Goal: Task Accomplishment & Management: Use online tool/utility

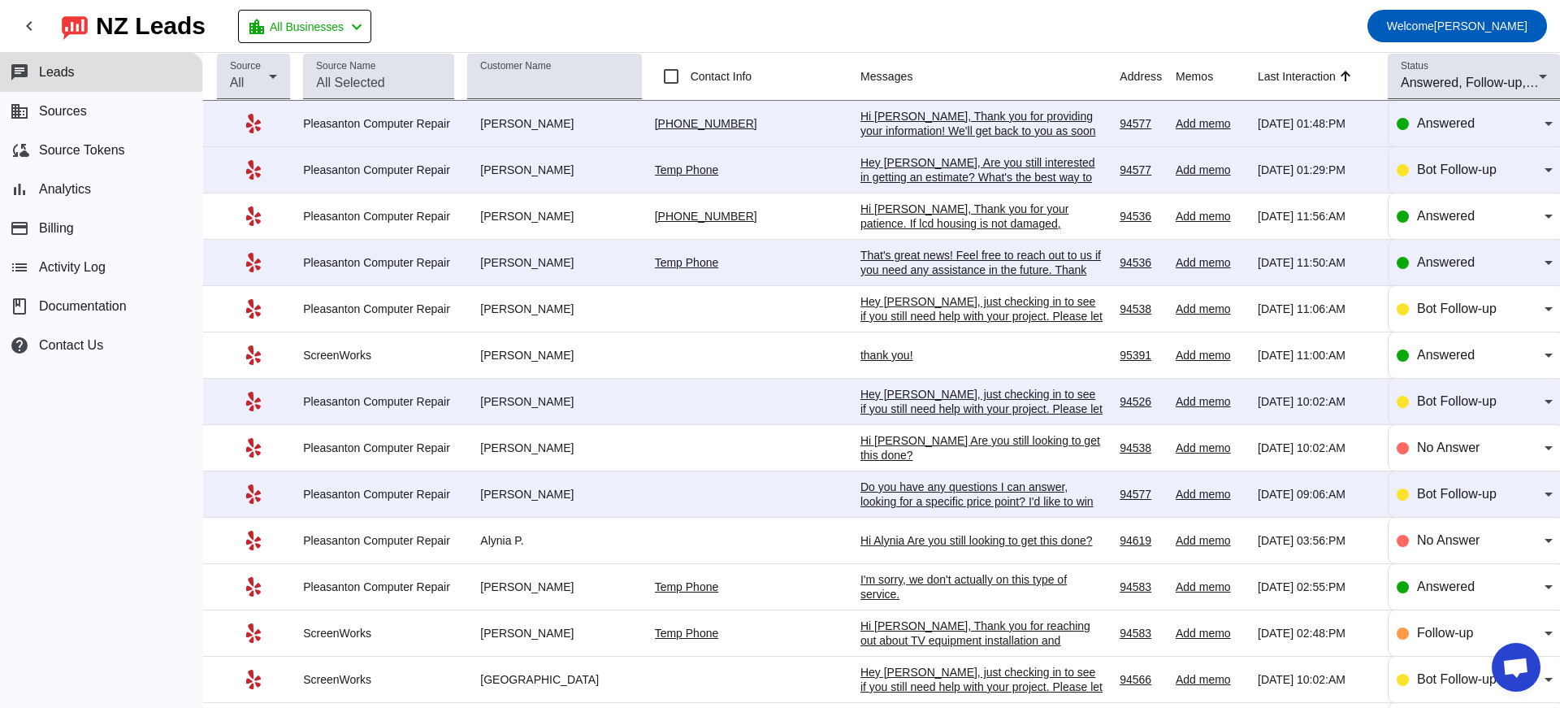
click at [887, 130] on div "Hi [PERSON_NAME], Thank you for providing your information! We'll get back to y…" at bounding box center [982, 131] width 244 height 44
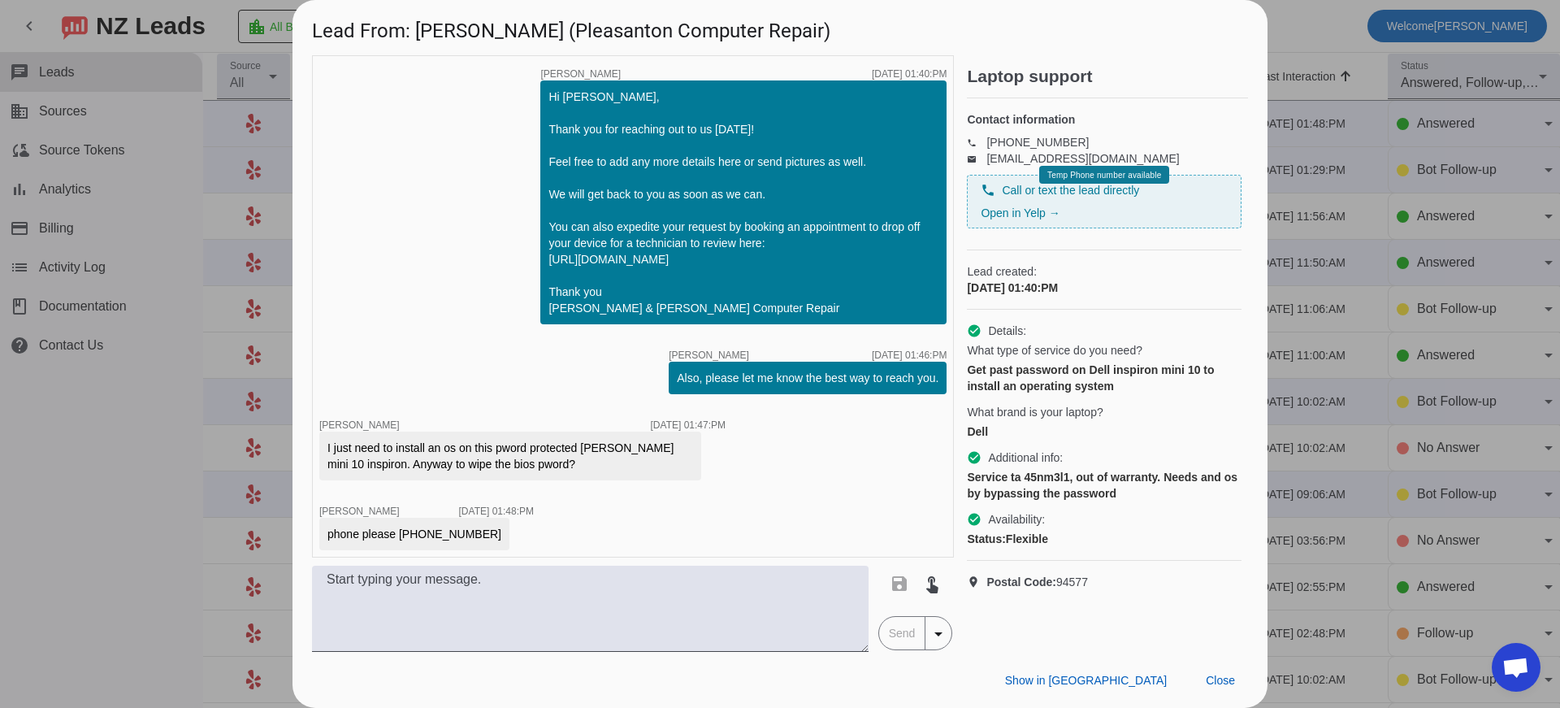
scroll to position [141, 0]
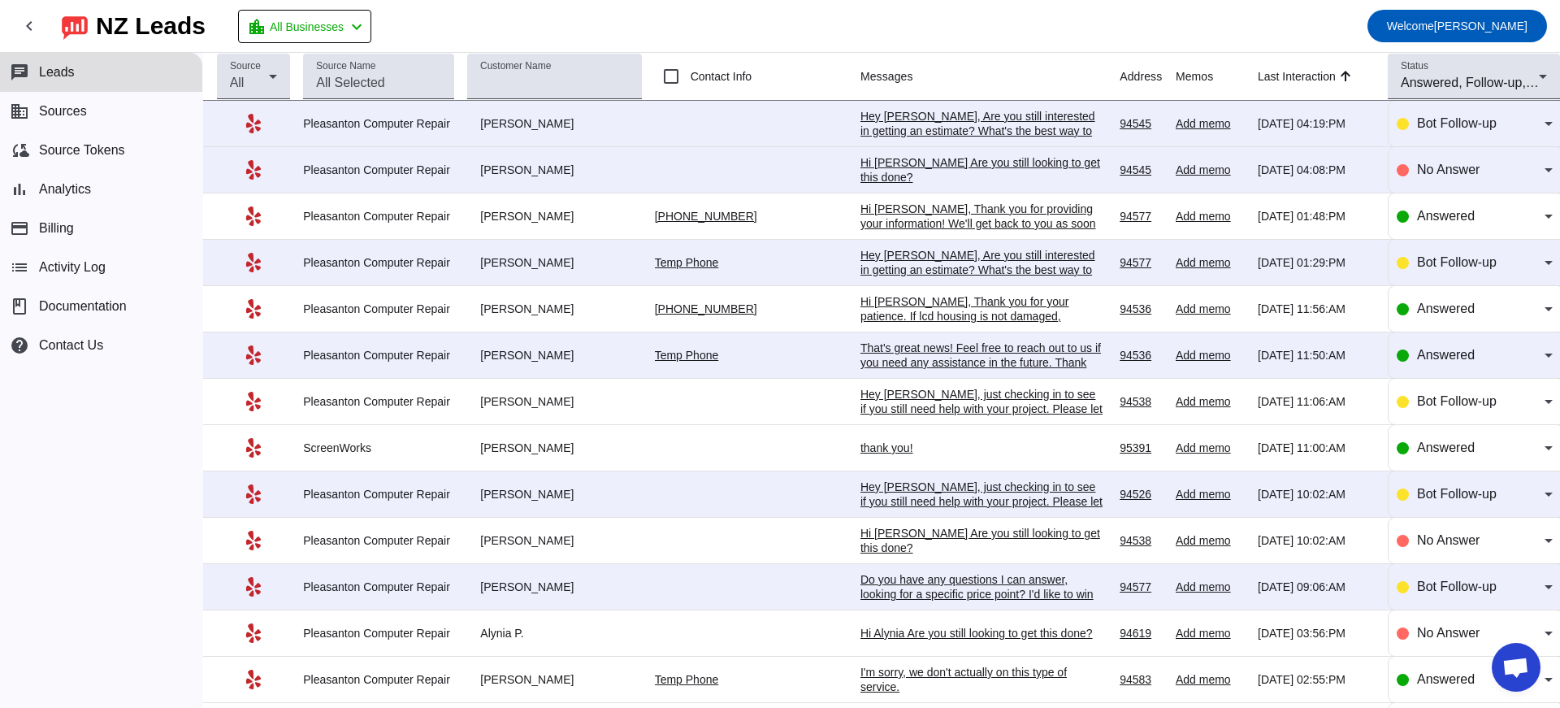
click at [950, 356] on div "That's great news! Feel free to reach out to us if you need any assistance in t…" at bounding box center [982, 369] width 244 height 58
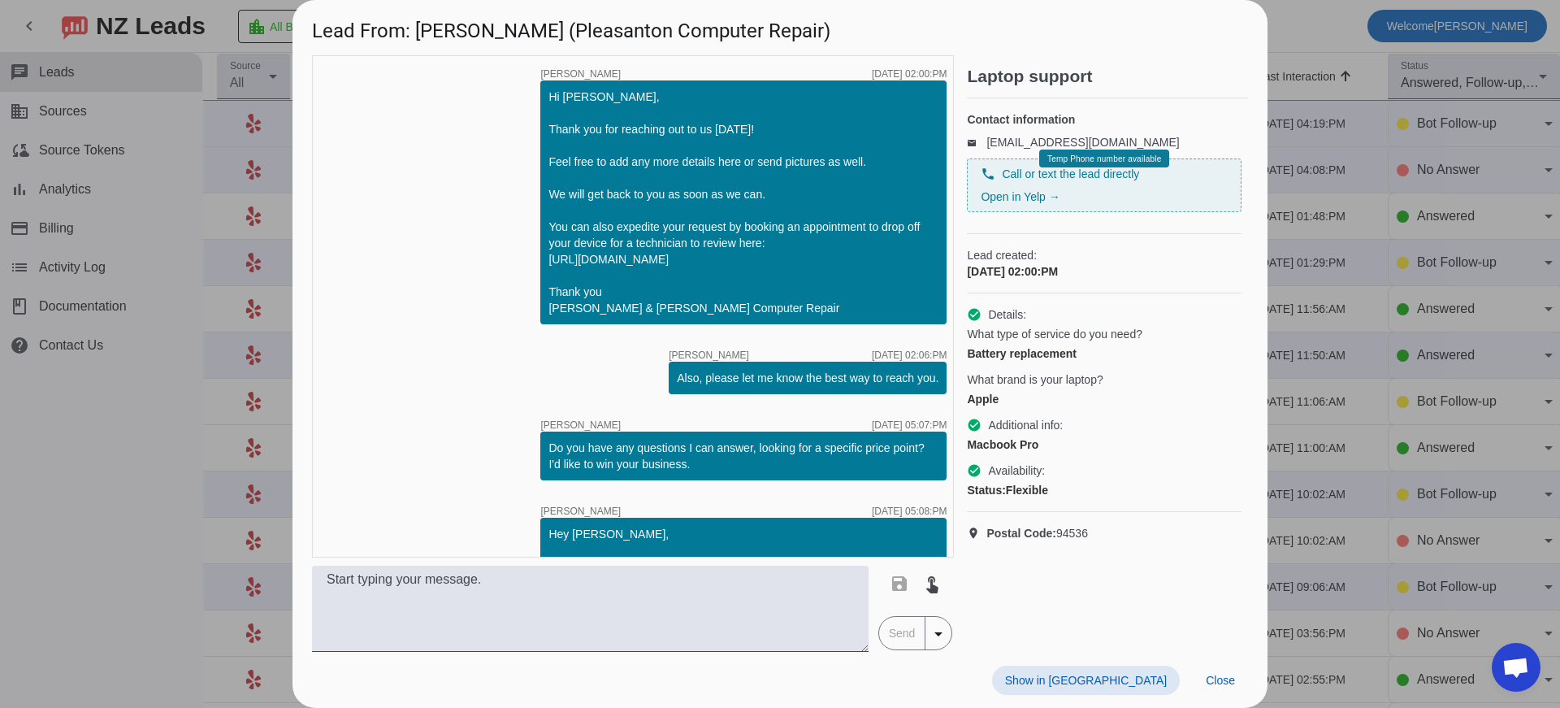
scroll to position [374, 0]
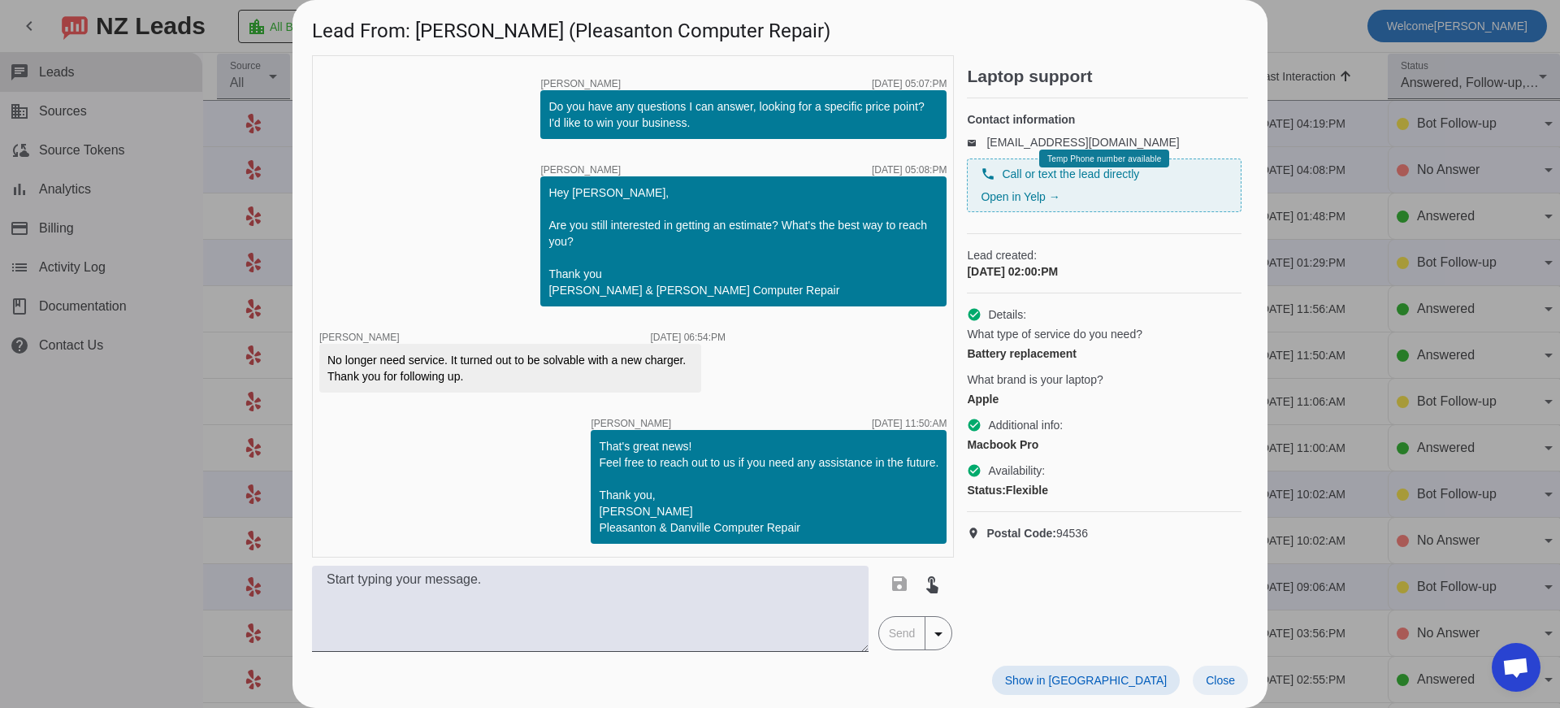
click at [1219, 682] on span "Close" at bounding box center [1220, 680] width 29 height 13
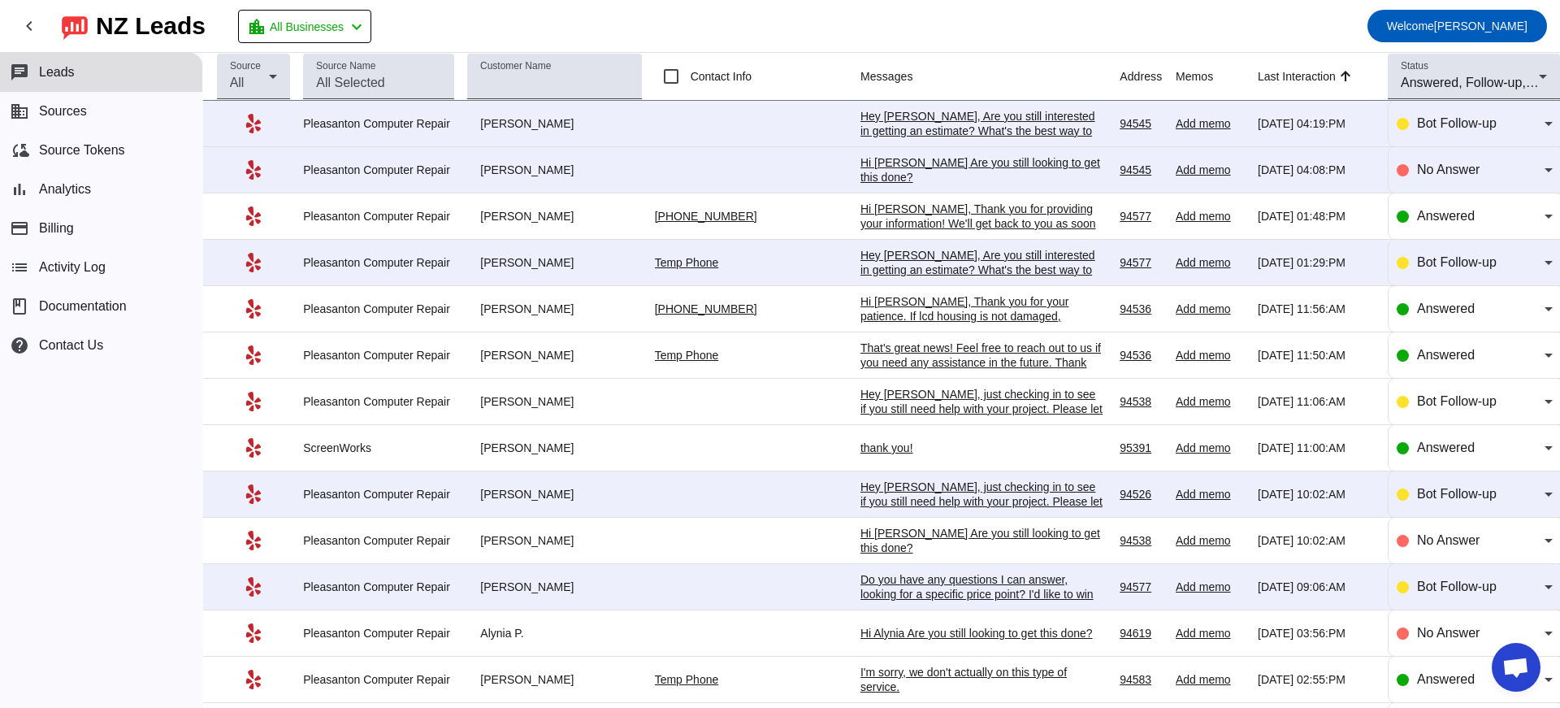
click at [860, 125] on div "Hey [PERSON_NAME], Are you still interested in getting an estimate? What's the …" at bounding box center [982, 138] width 244 height 58
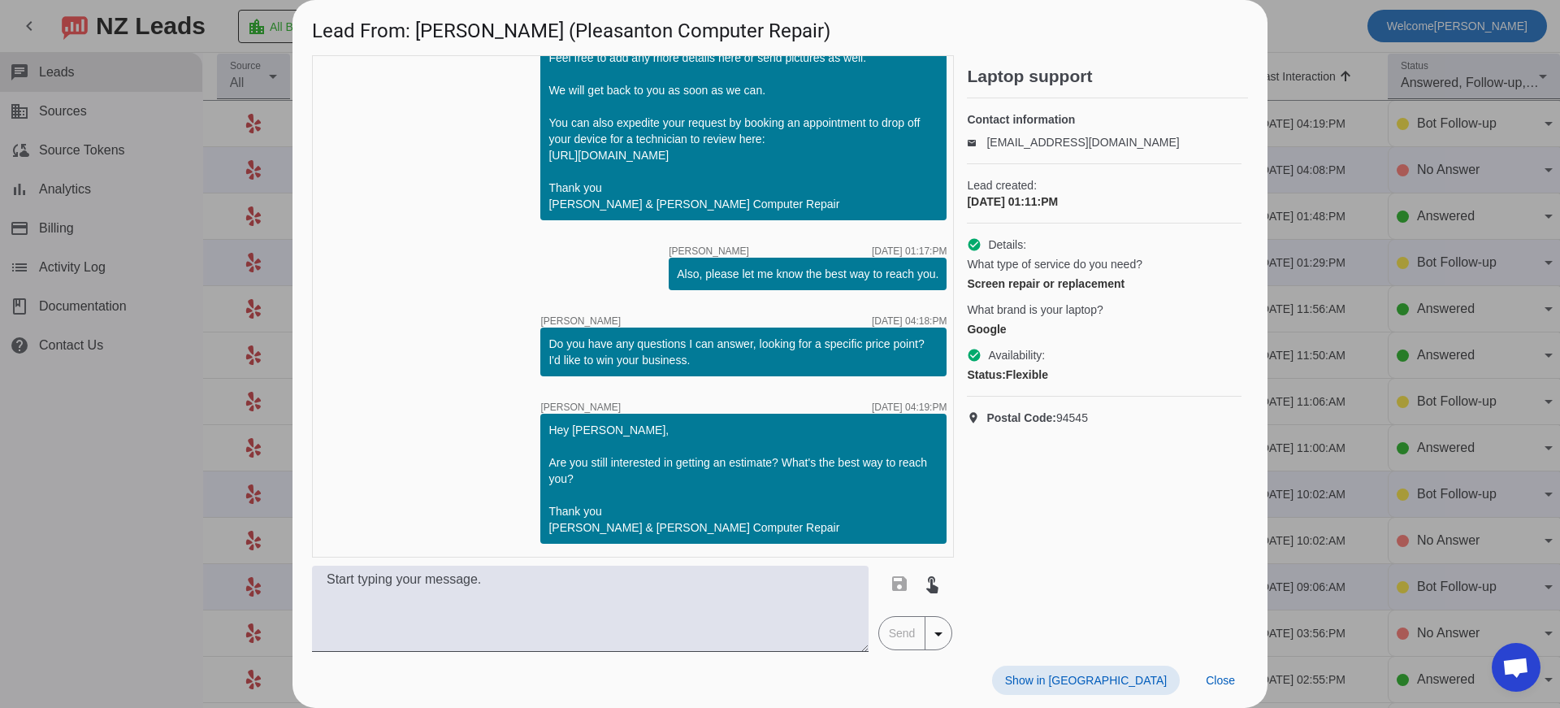
scroll to position [136, 0]
click at [1210, 677] on span "Close" at bounding box center [1220, 680] width 29 height 13
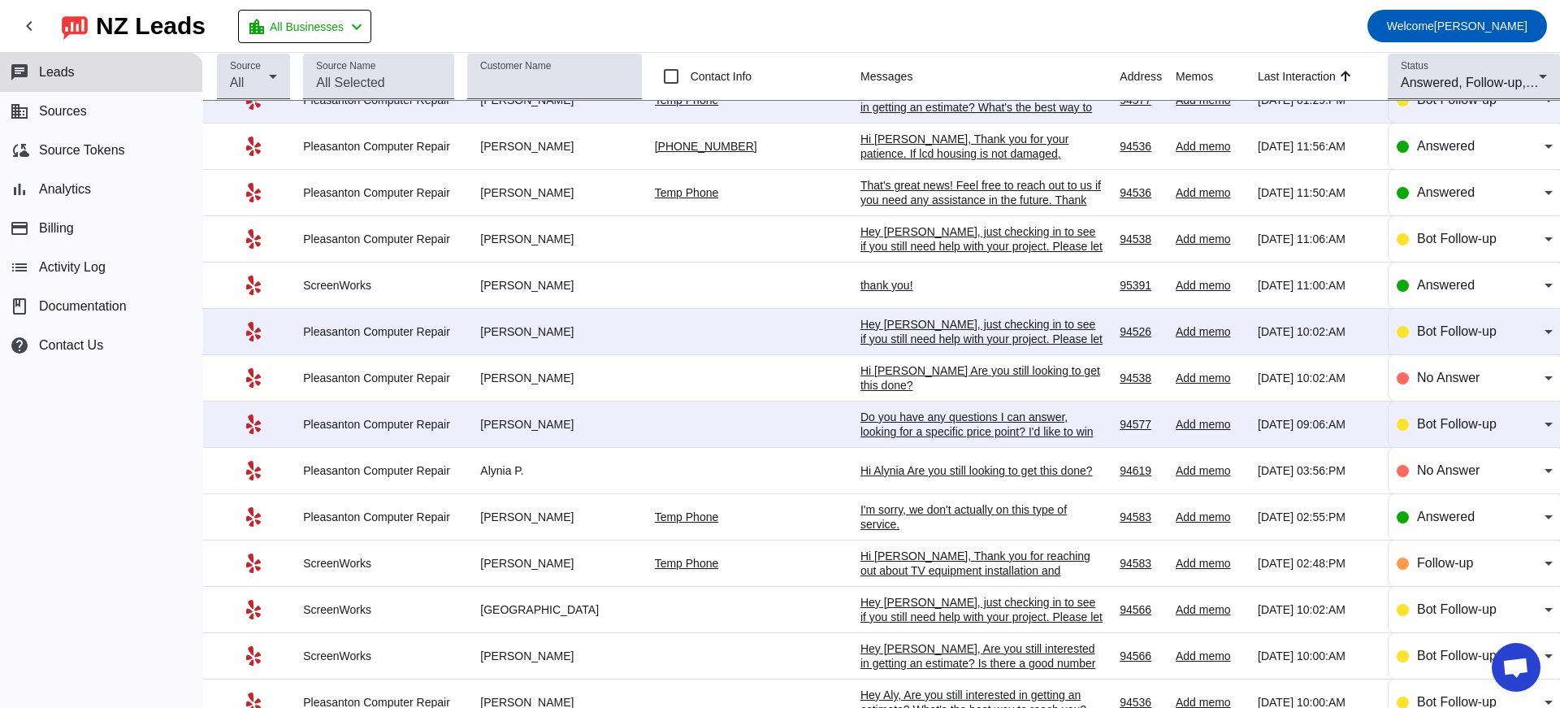
scroll to position [81, 0]
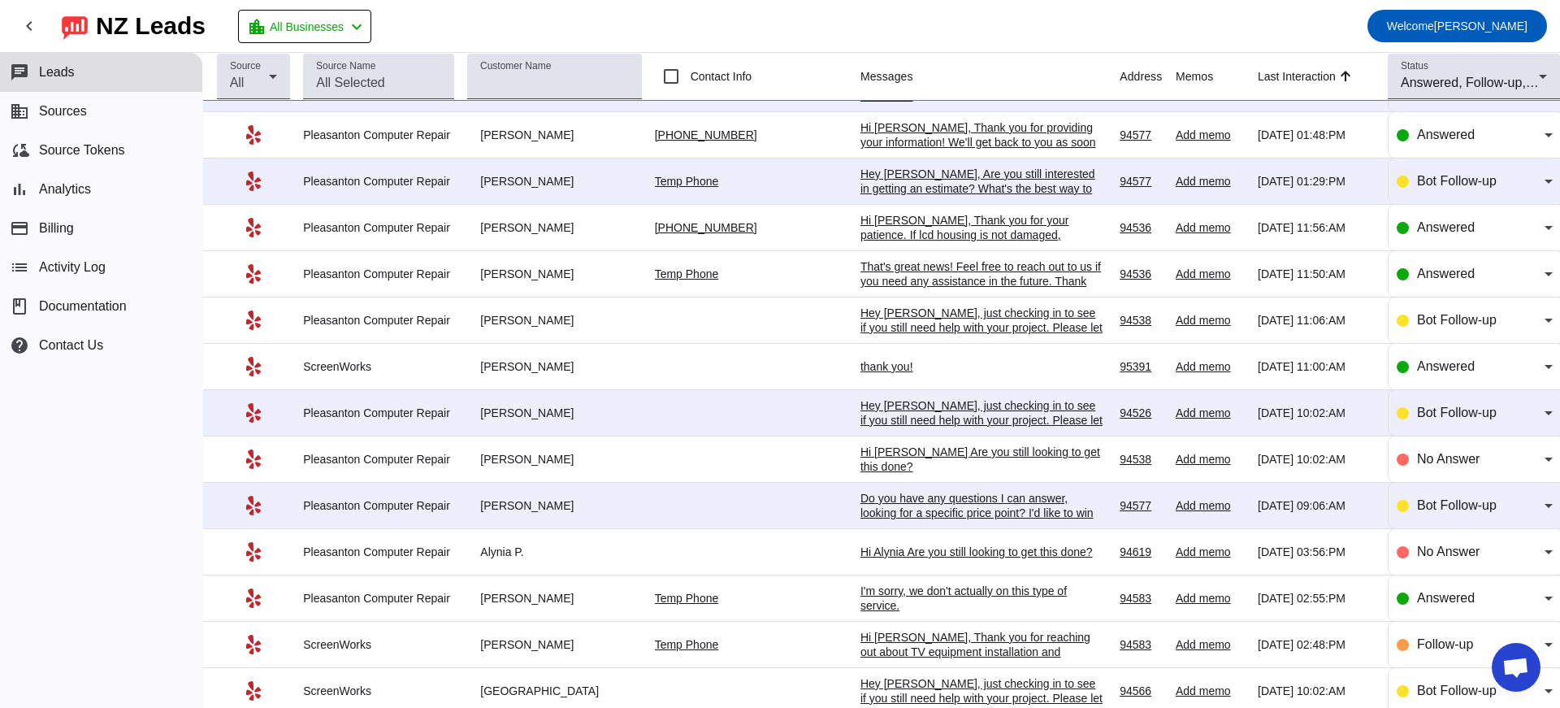
click at [860, 374] on div "thank you!" at bounding box center [982, 366] width 244 height 15
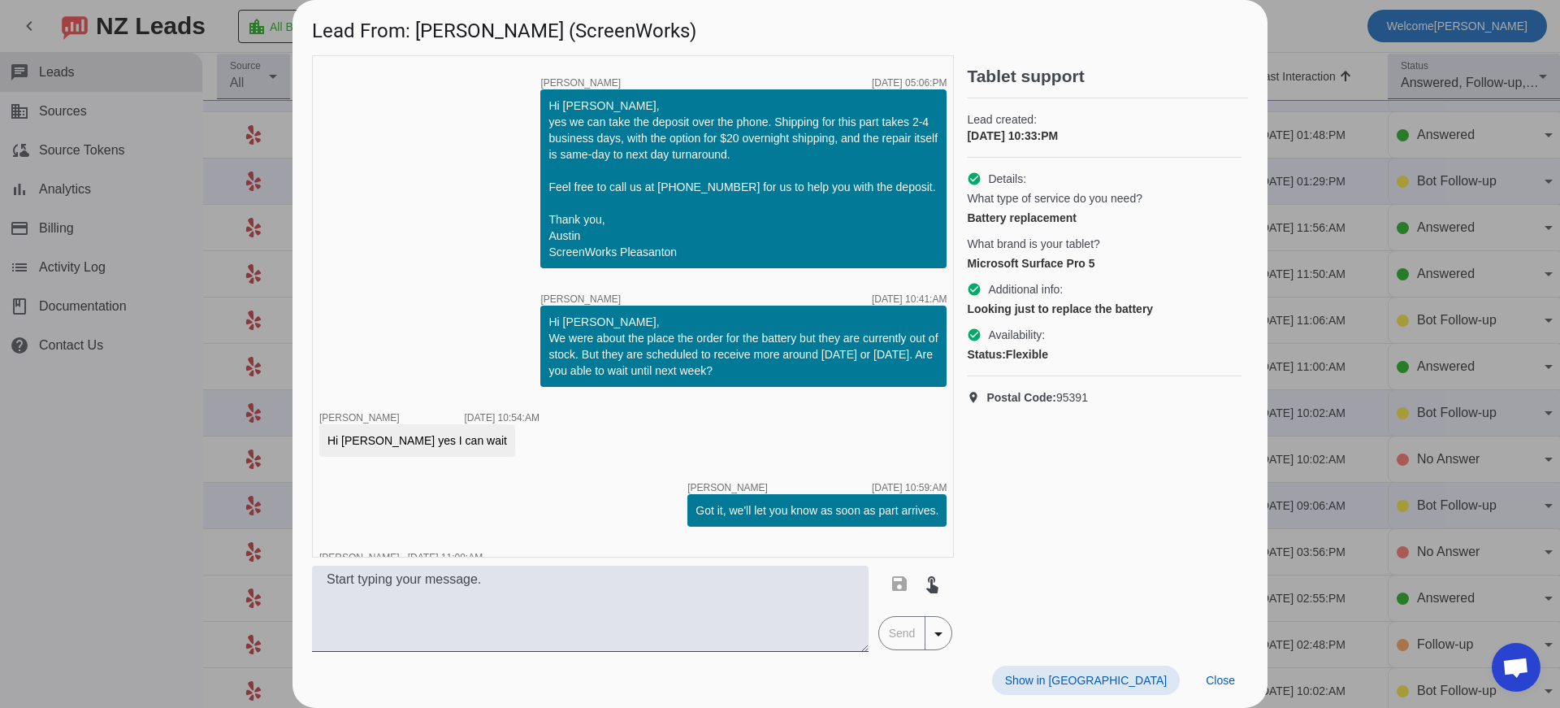
scroll to position [686, 0]
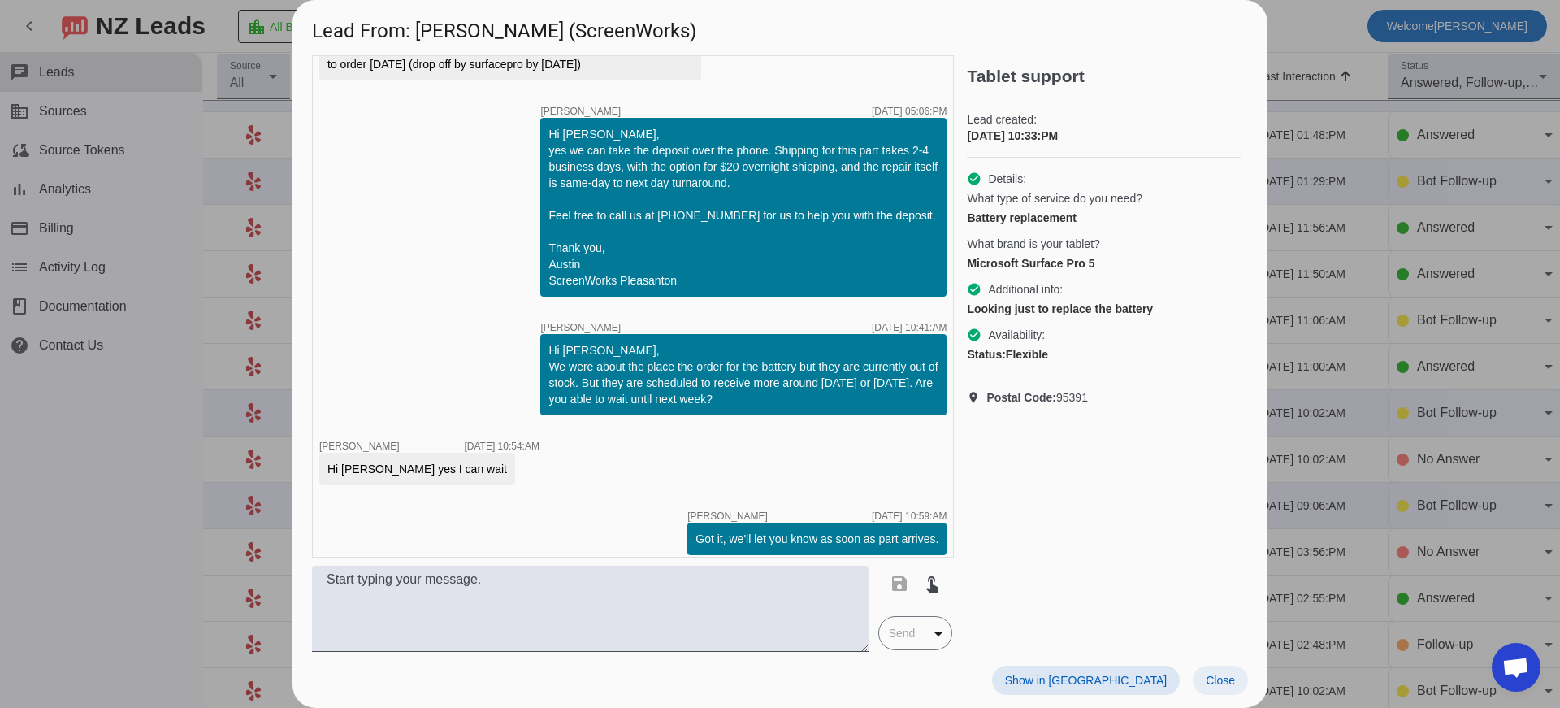
click at [1232, 684] on span "Close" at bounding box center [1220, 680] width 29 height 13
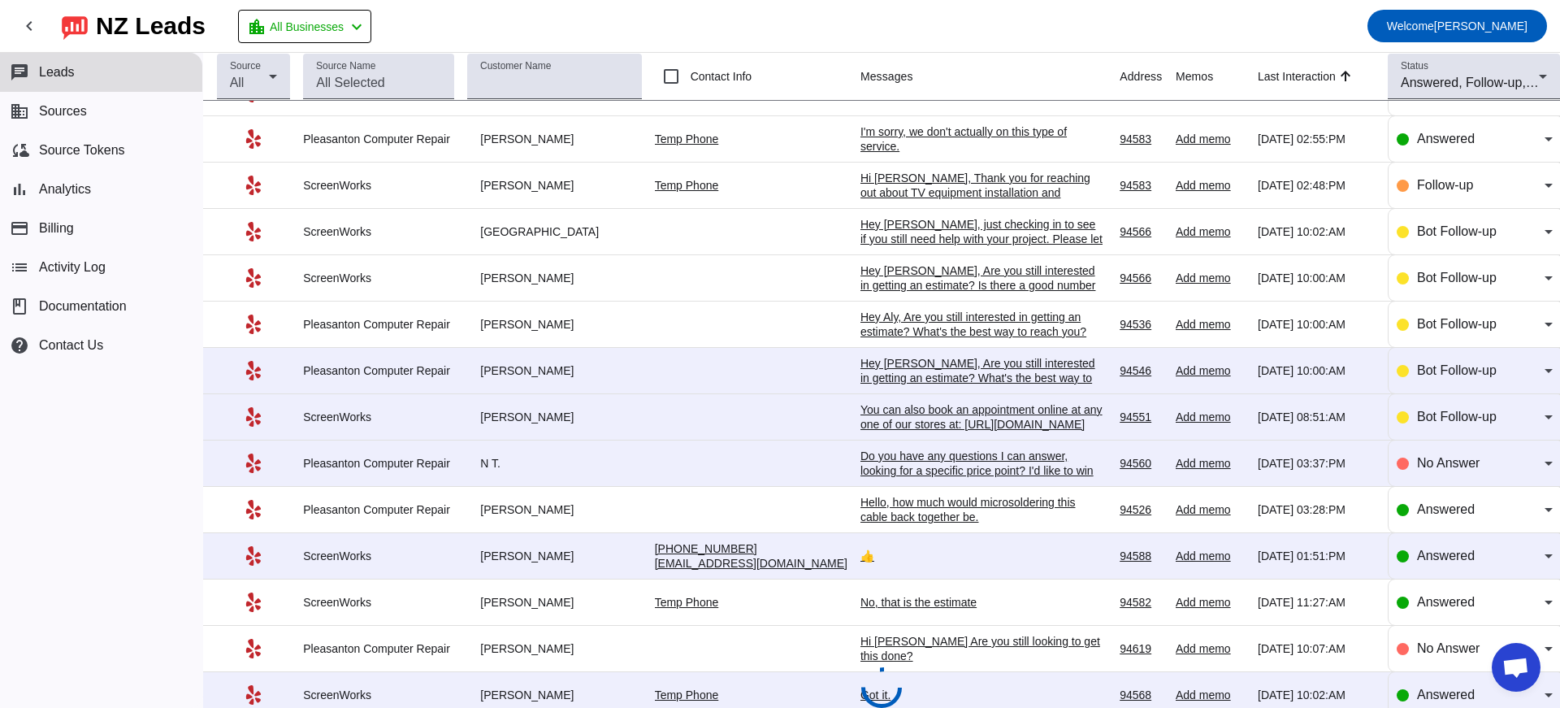
scroll to position [572, 0]
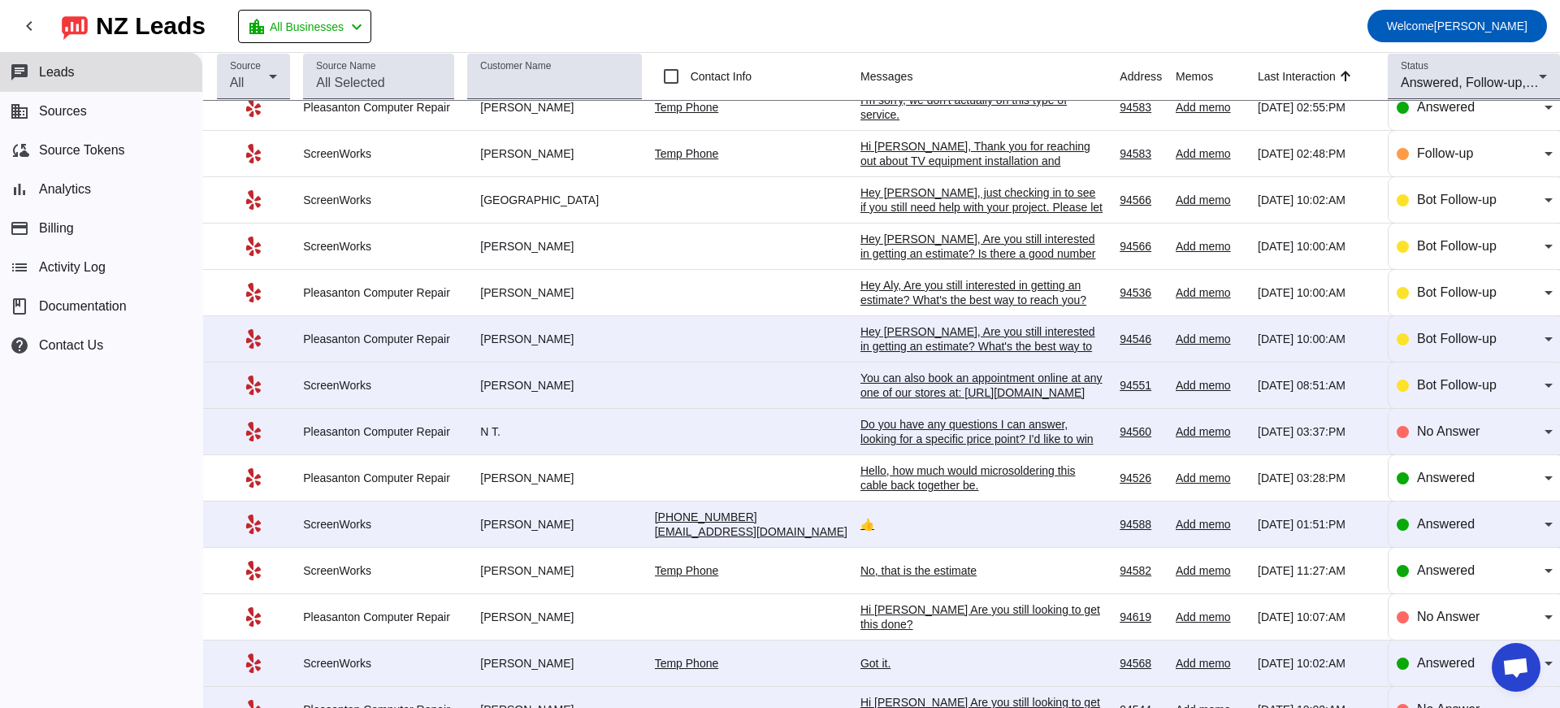
click at [860, 578] on div "No, that is the estimate" at bounding box center [982, 570] width 244 height 15
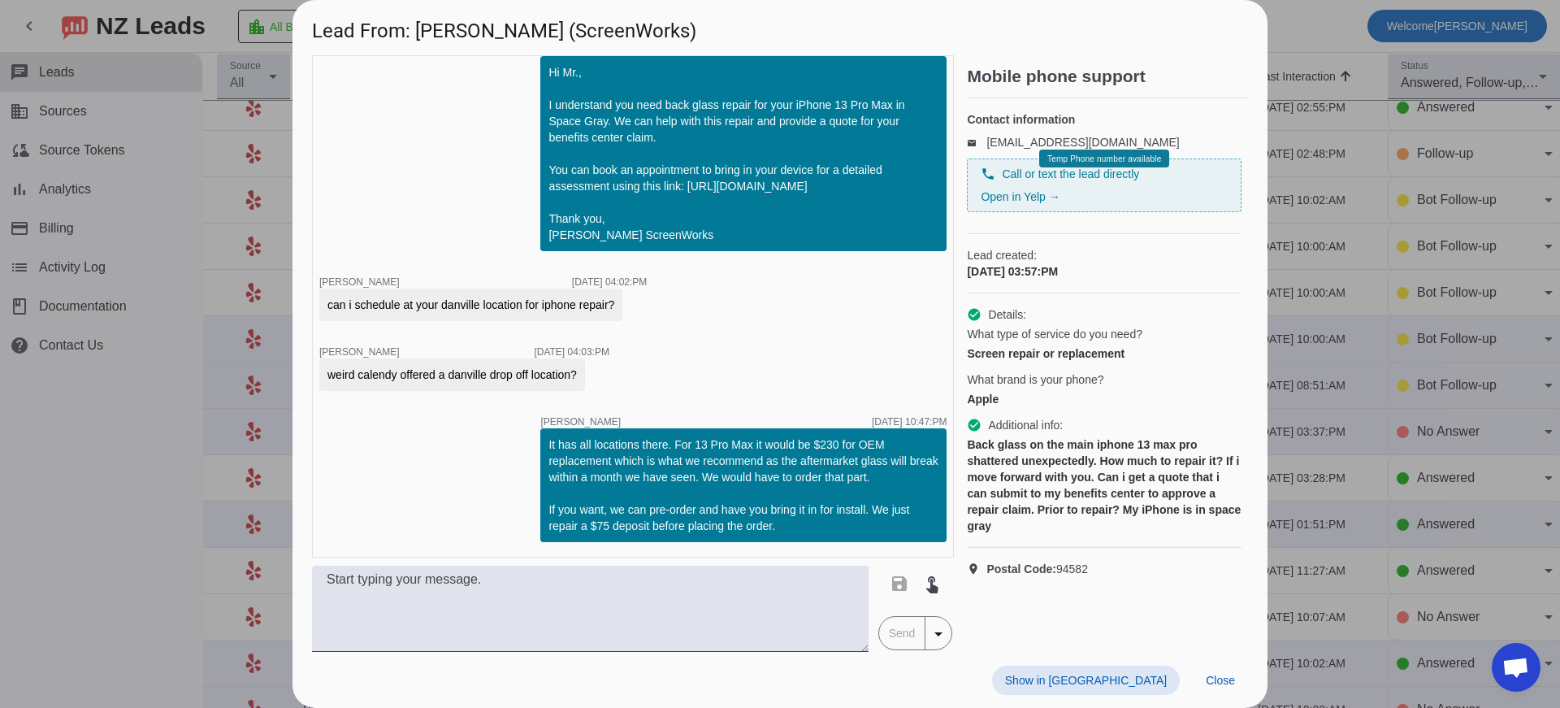
scroll to position [0, 0]
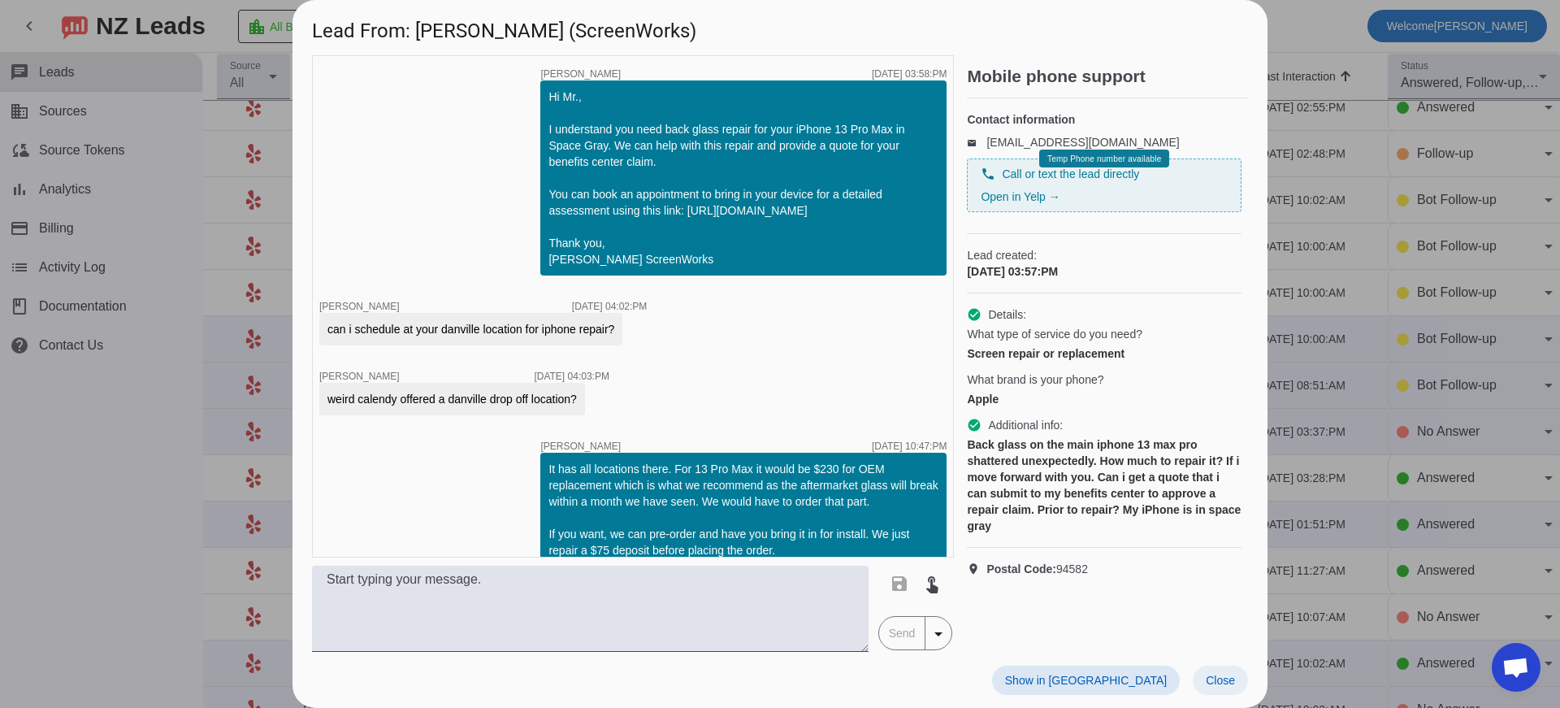
click at [1215, 678] on span "Close" at bounding box center [1220, 680] width 29 height 13
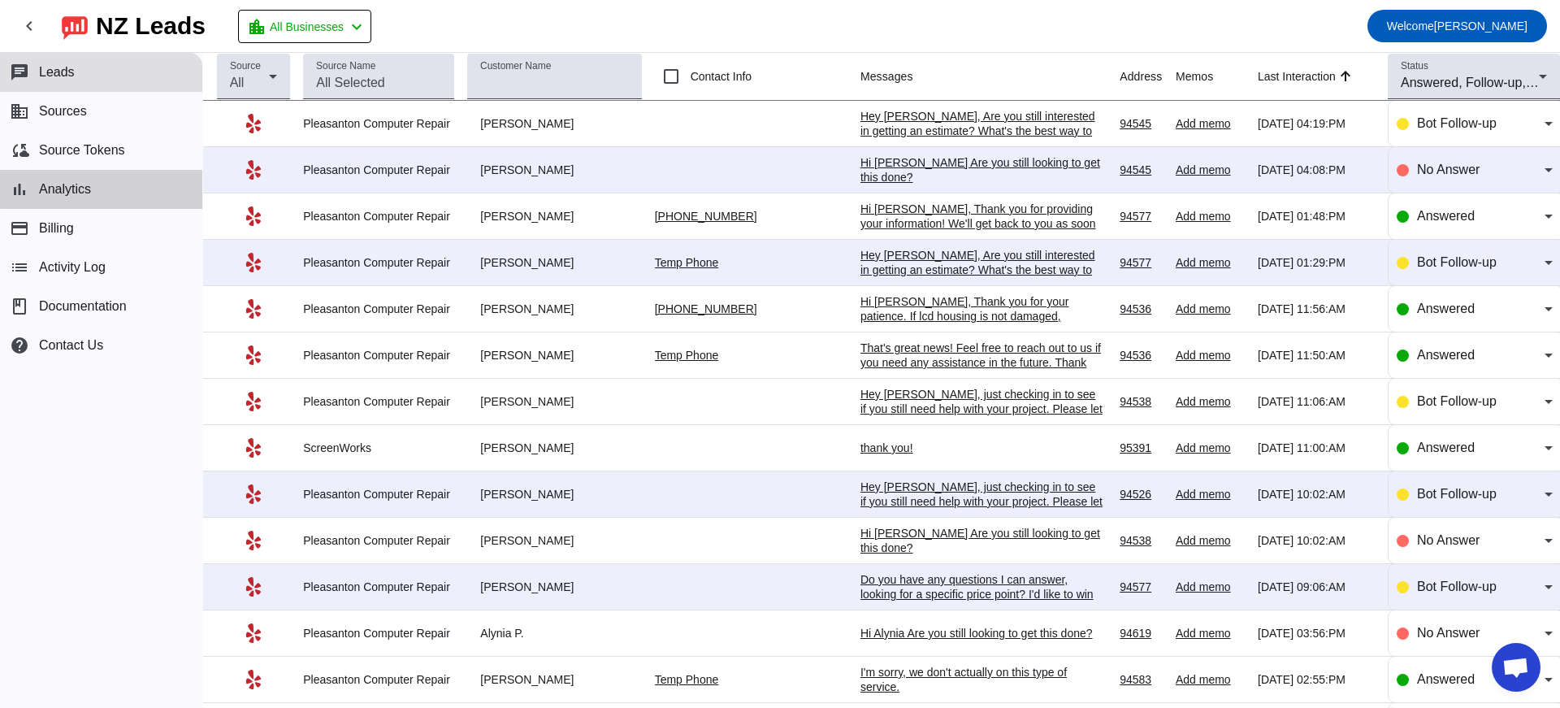
click at [173, 174] on button "bar_chart Analytics" at bounding box center [101, 189] width 202 height 39
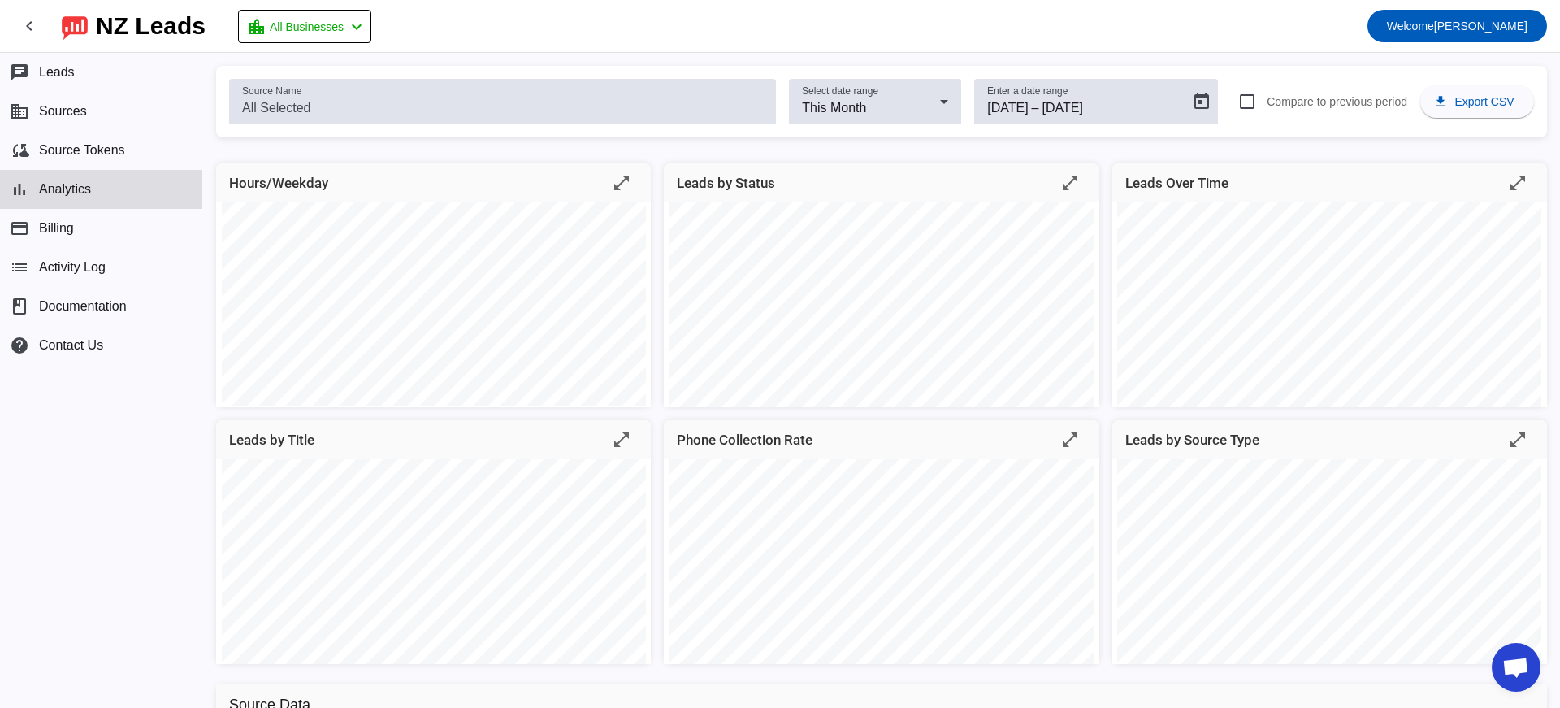
click at [539, 46] on mat-toolbar-row "chevron_left NZ Leads location_city All Businesses chevron_left Welcome barbee" at bounding box center [780, 26] width 1560 height 52
